Goal: Navigation & Orientation: Understand site structure

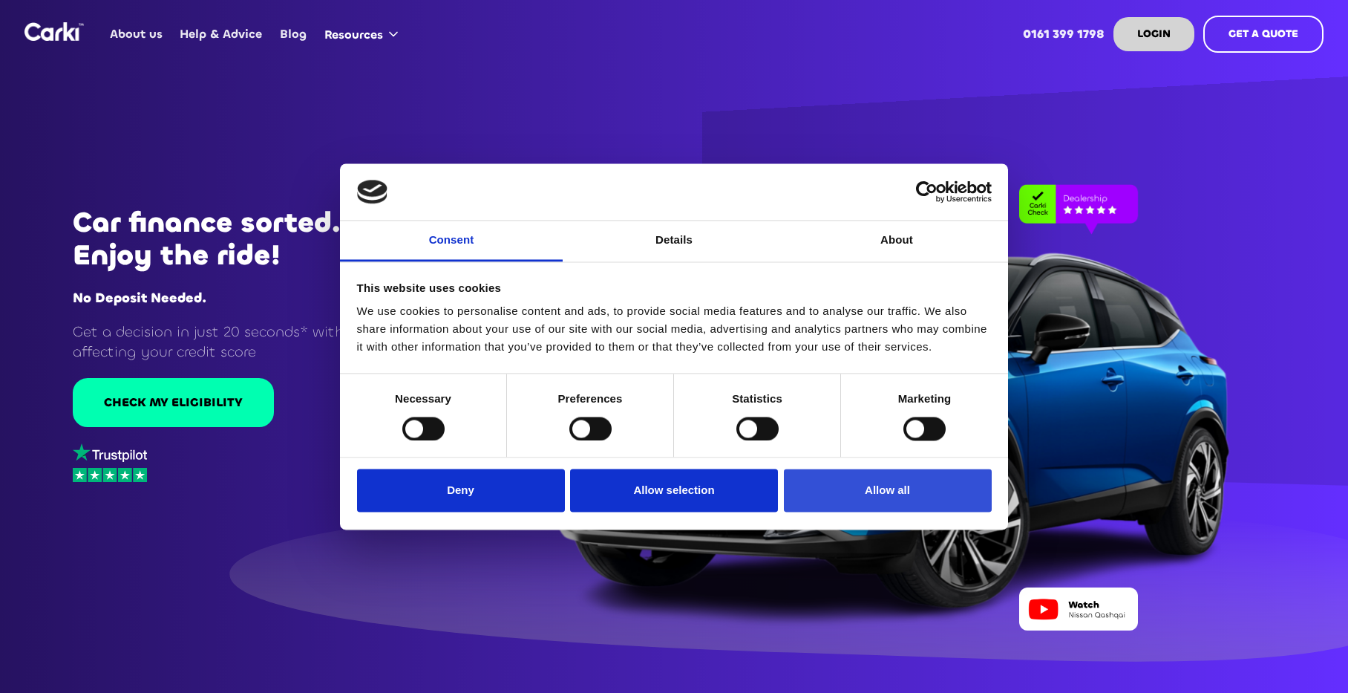
click at [855, 492] on button "Allow all" at bounding box center [888, 490] width 208 height 43
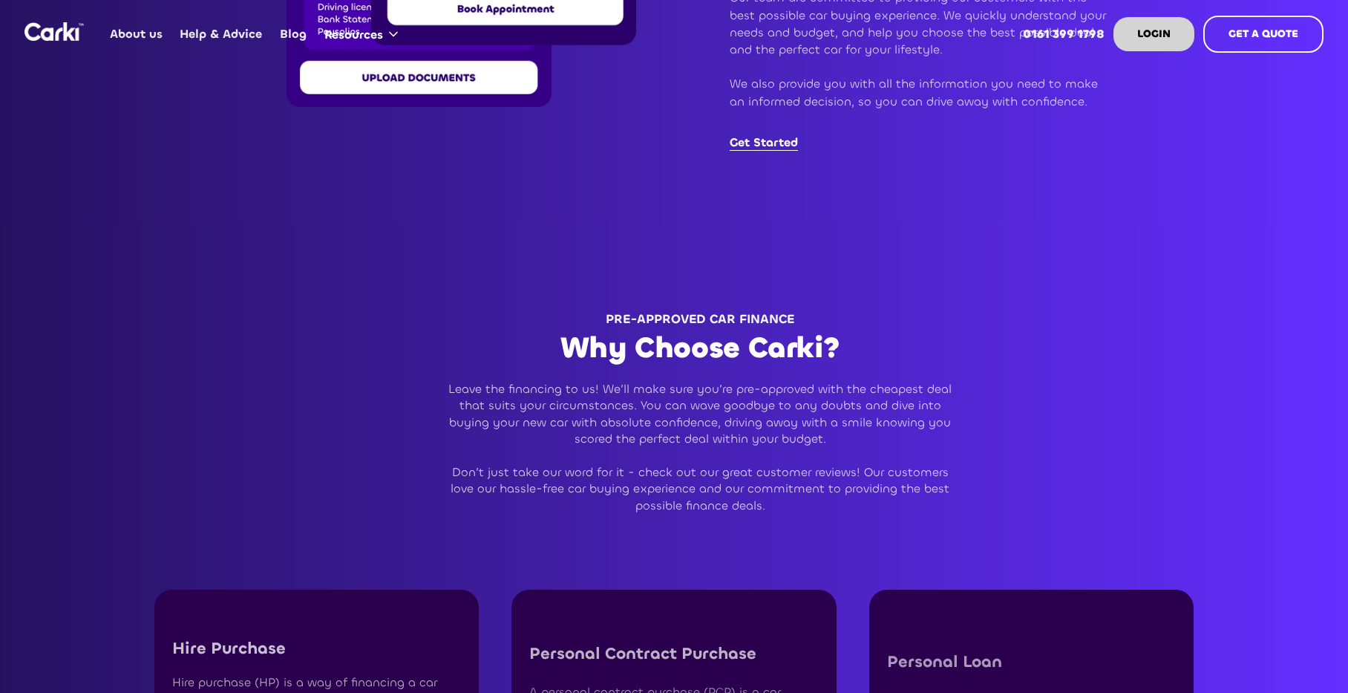
scroll to position [3416, 0]
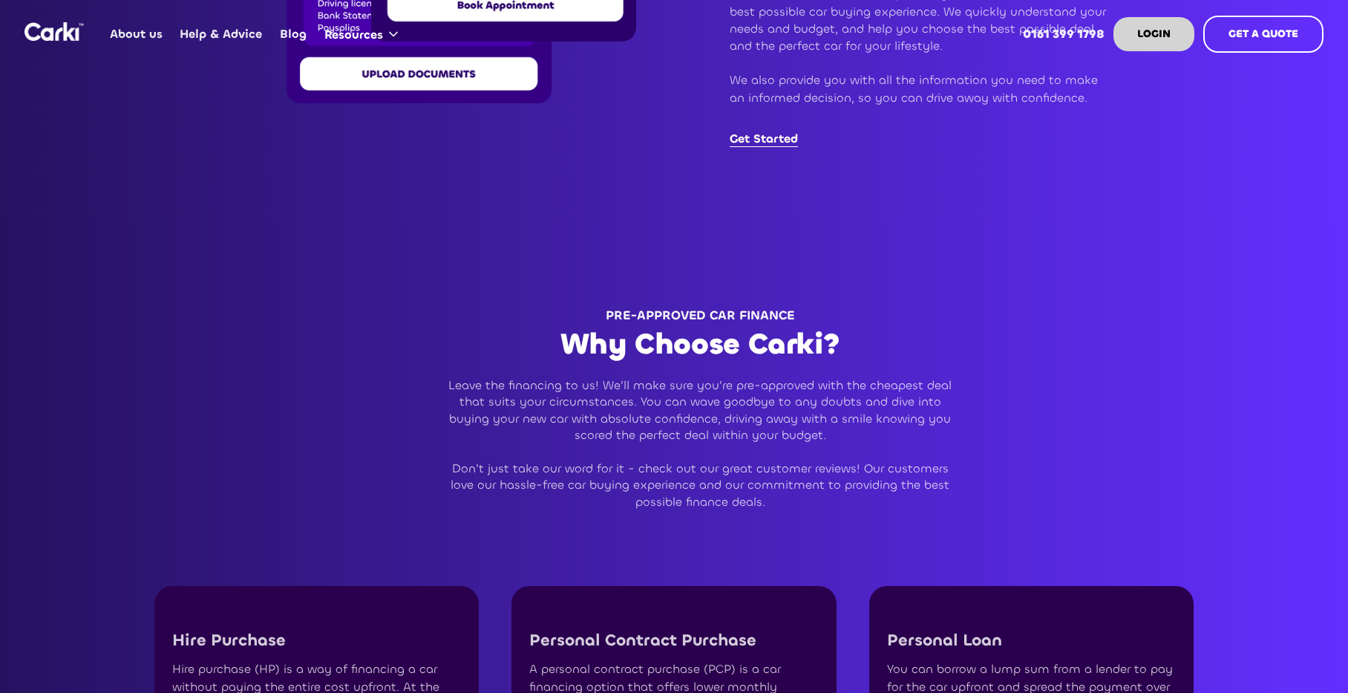
click at [134, 33] on link "About us" at bounding box center [137, 34] width 70 height 58
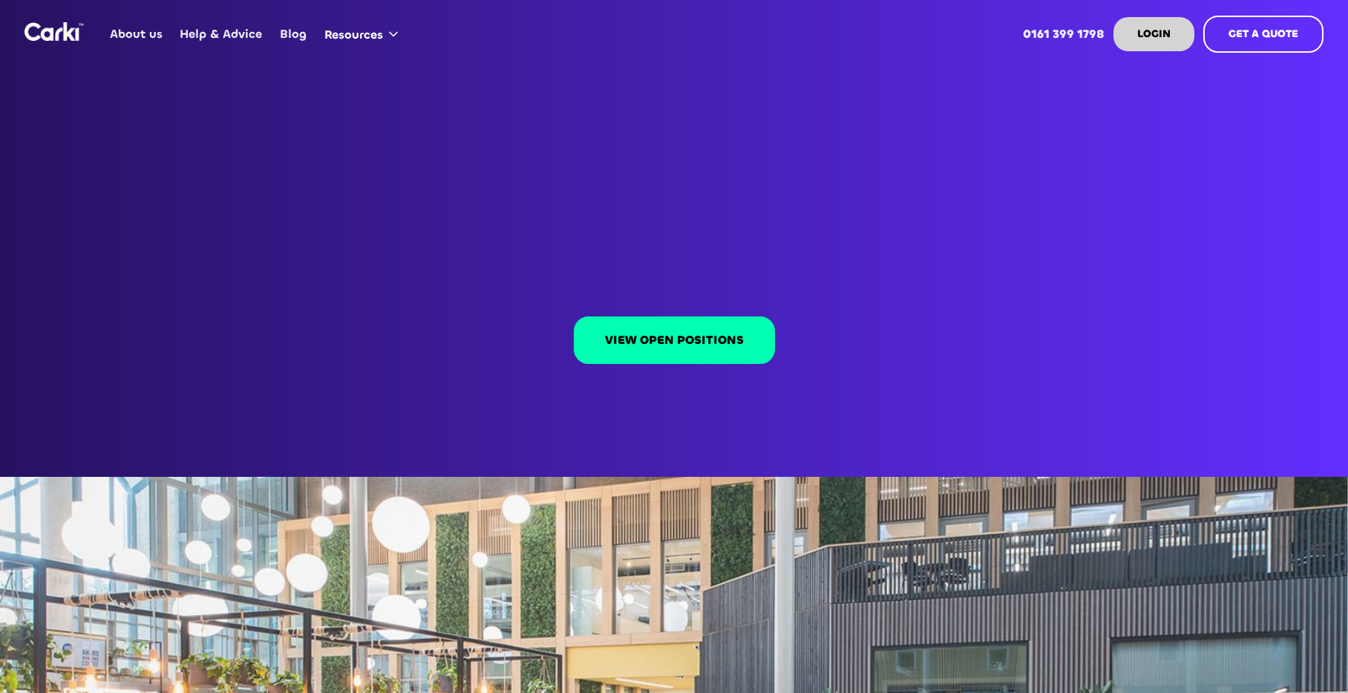
click at [151, 39] on link "About us" at bounding box center [137, 34] width 70 height 58
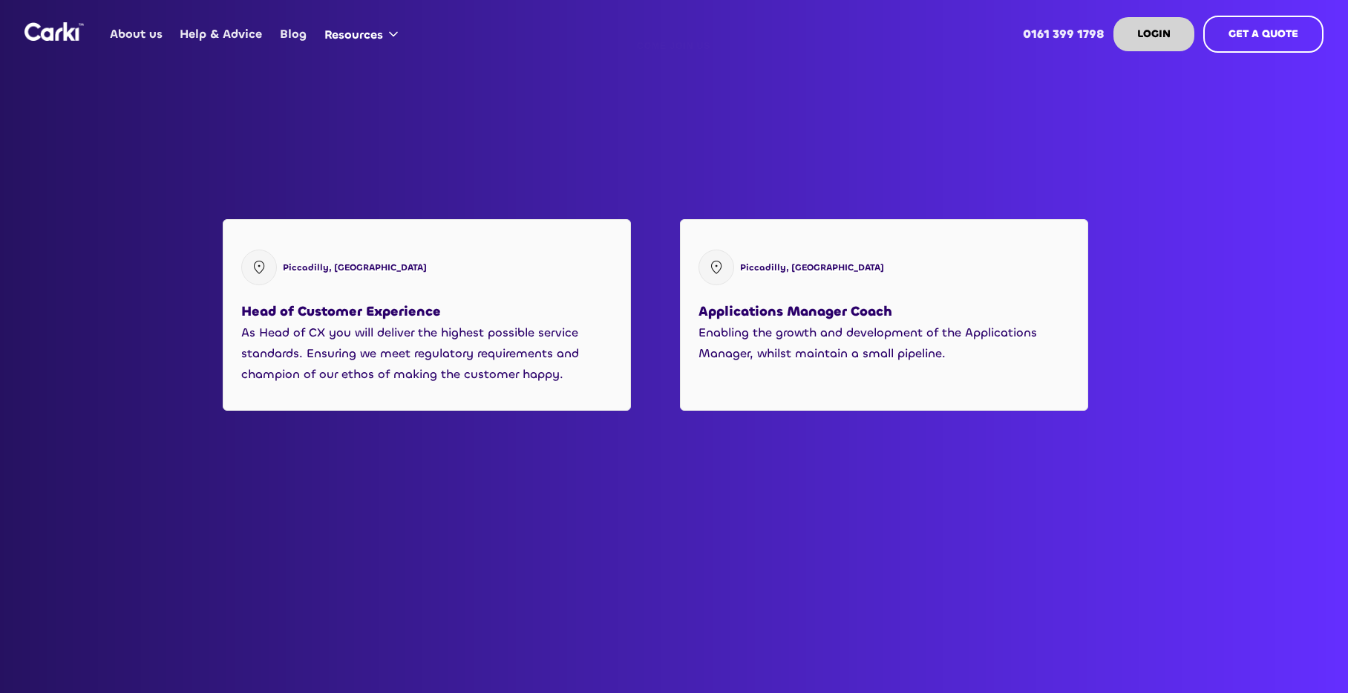
scroll to position [1855, 0]
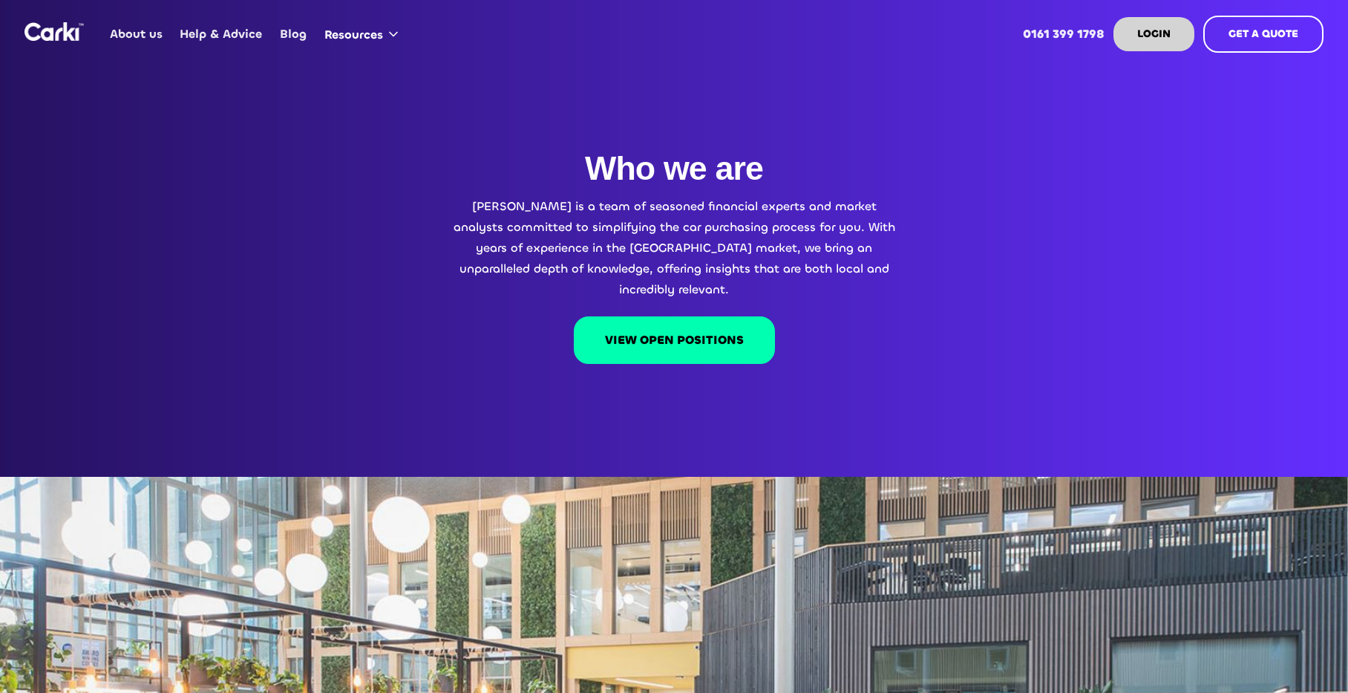
click at [230, 37] on link "Help & Advice" at bounding box center [222, 34] width 100 height 58
click at [54, 35] on img "home" at bounding box center [54, 31] width 59 height 19
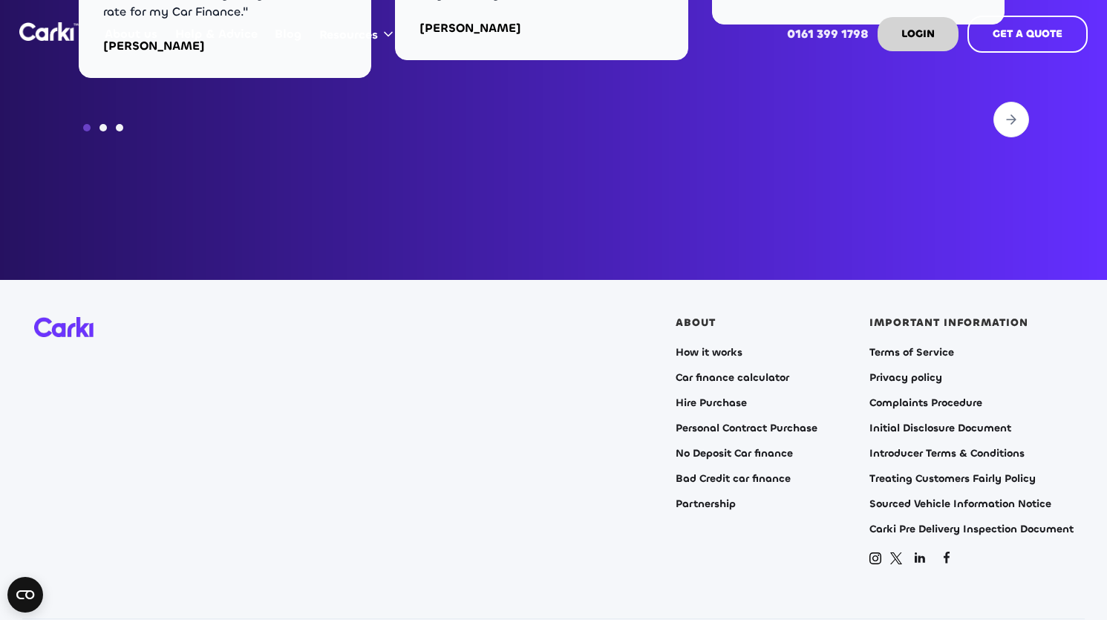
scroll to position [6014, 0]
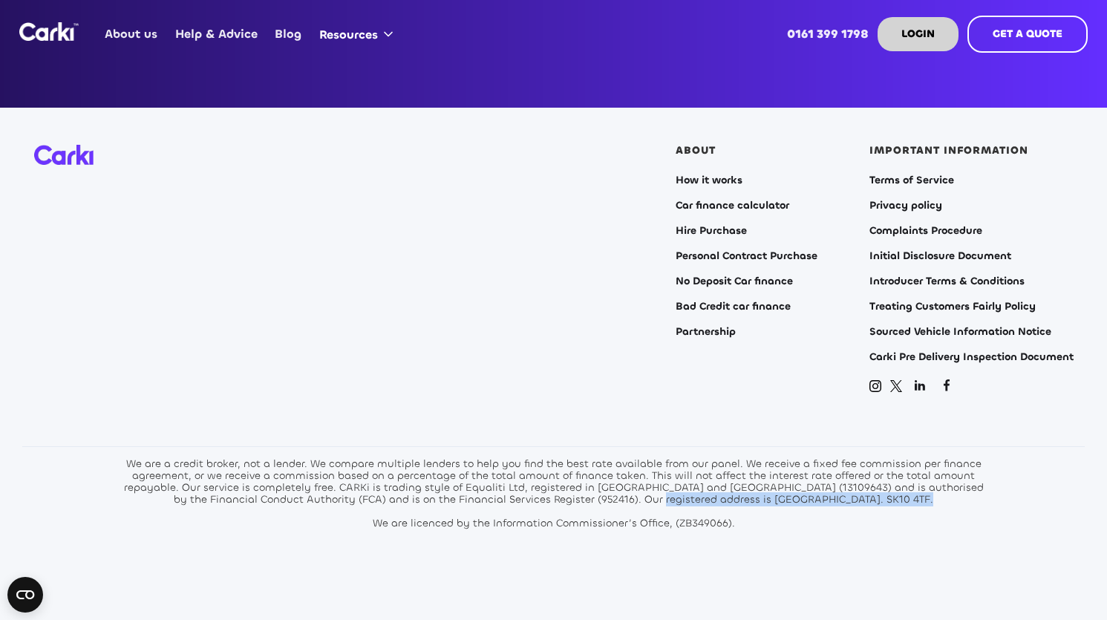
drag, startPoint x: 656, startPoint y: 480, endPoint x: 916, endPoint y: 495, distance: 260.3
click at [905, 481] on div "We are a credit broker, not a lender. We compare multiple lenders to help you f…" at bounding box center [554, 493] width 869 height 71
copy div "Glasshouse, Alderley Park, Alderley Edge. SK10 4TF"
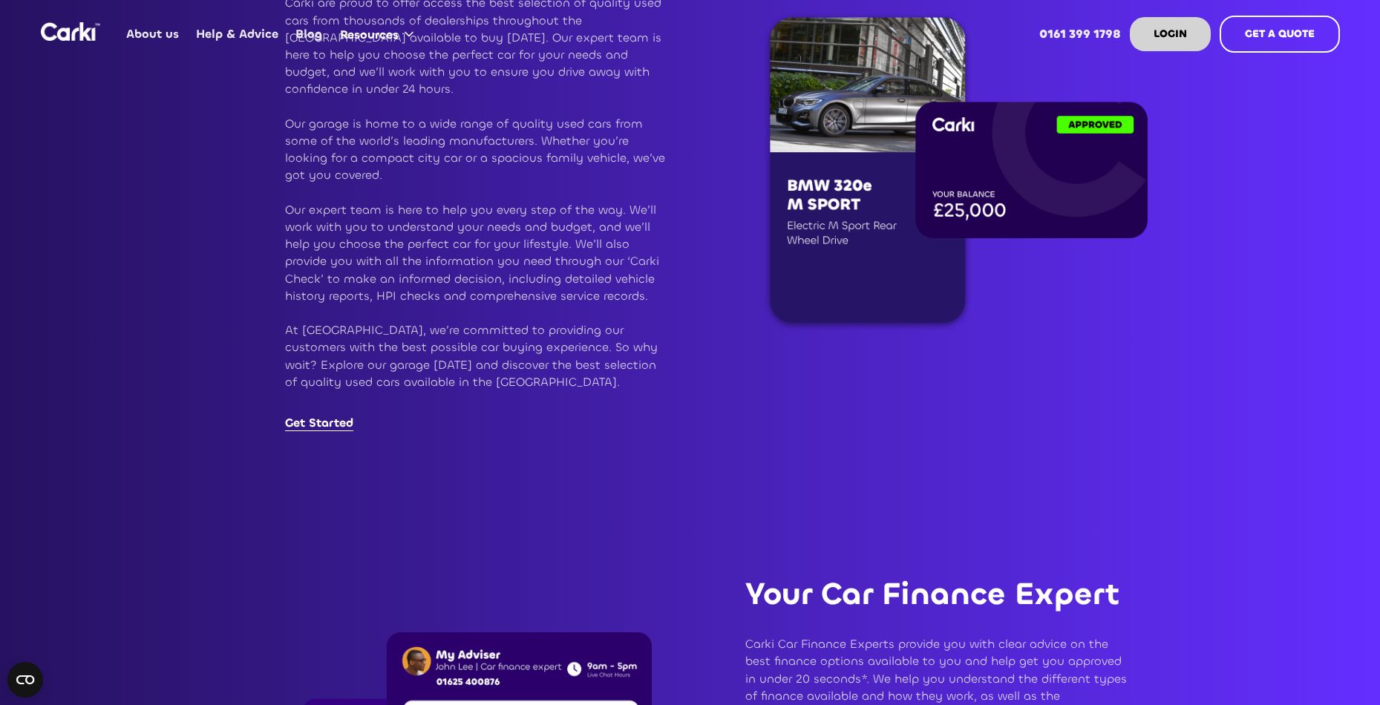
scroll to position [2666, 0]
